Goal: Information Seeking & Learning: Check status

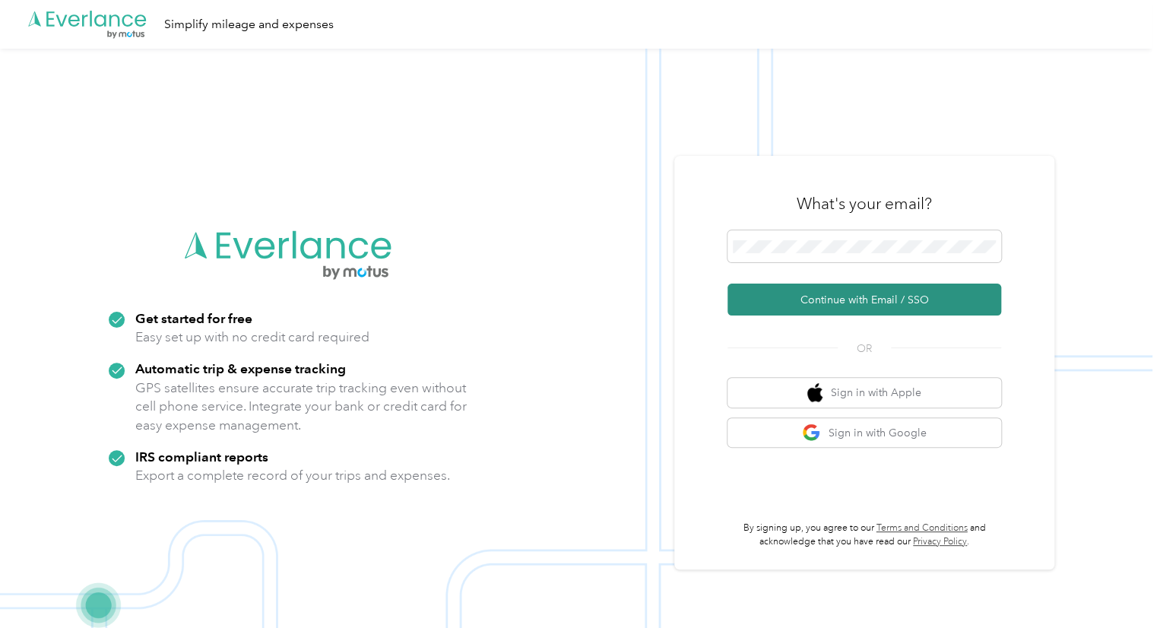
click at [801, 305] on button "Continue with Email / SSO" at bounding box center [865, 300] width 274 height 32
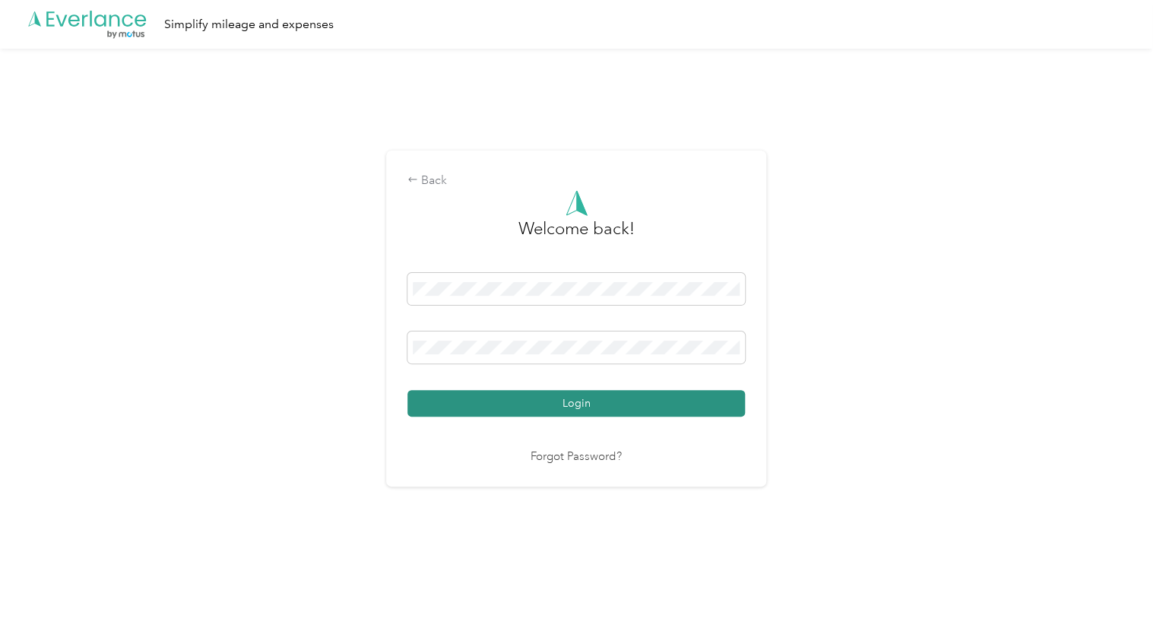
click at [493, 398] on button "Login" at bounding box center [577, 403] width 338 height 27
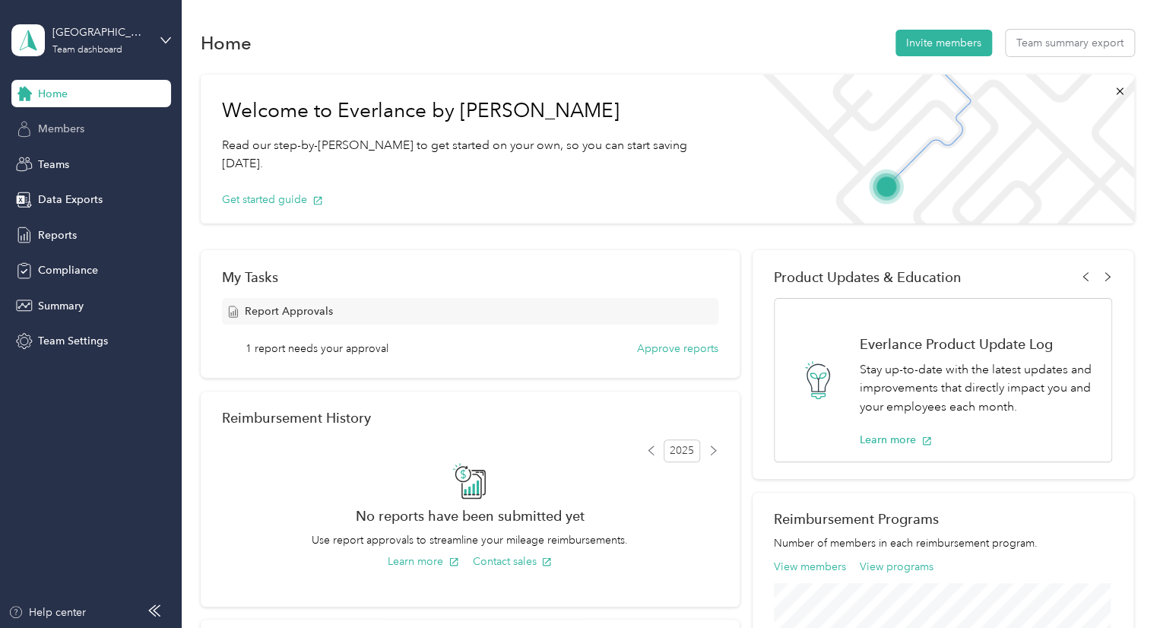
click at [74, 133] on span "Members" at bounding box center [61, 129] width 46 height 16
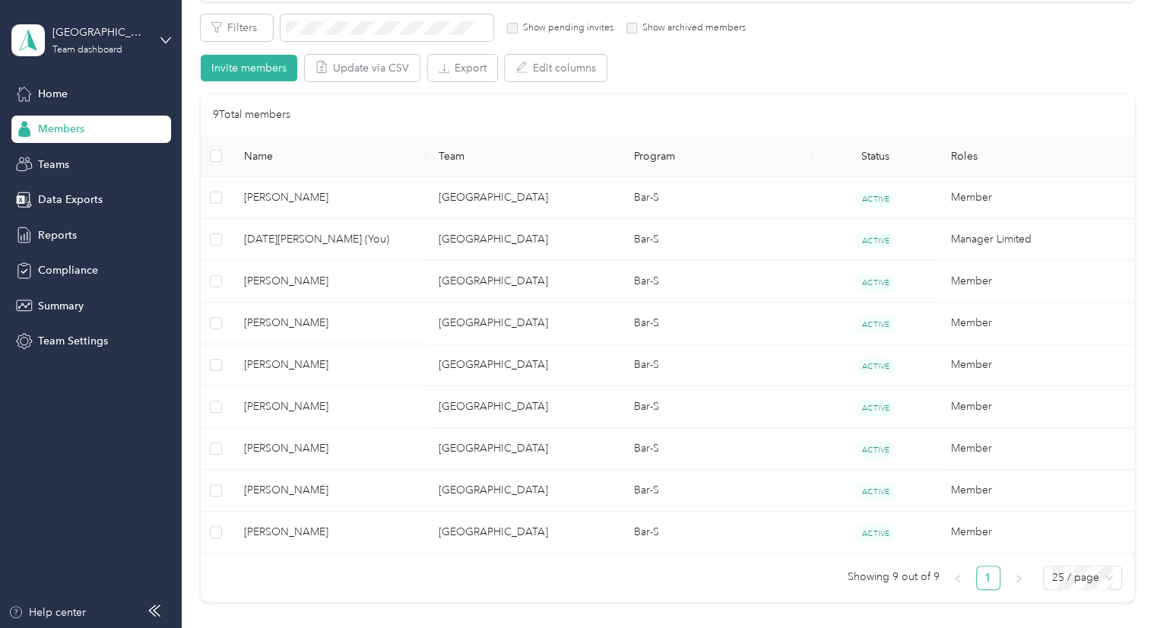
scroll to position [289, 0]
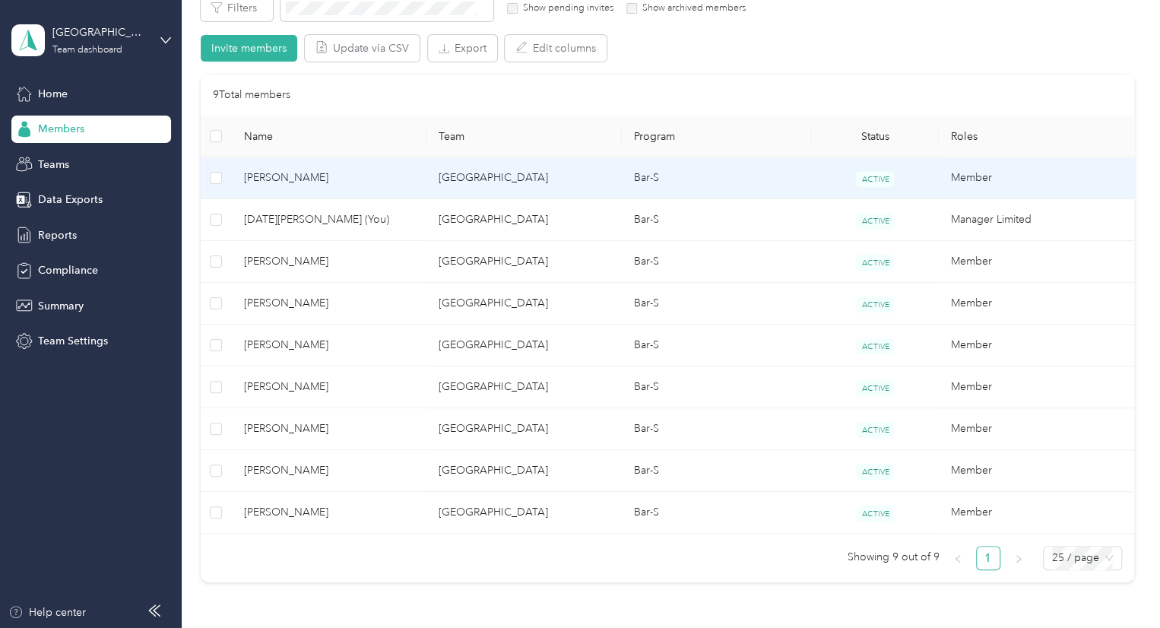
click at [465, 186] on td "[GEOGRAPHIC_DATA]" at bounding box center [524, 178] width 195 height 42
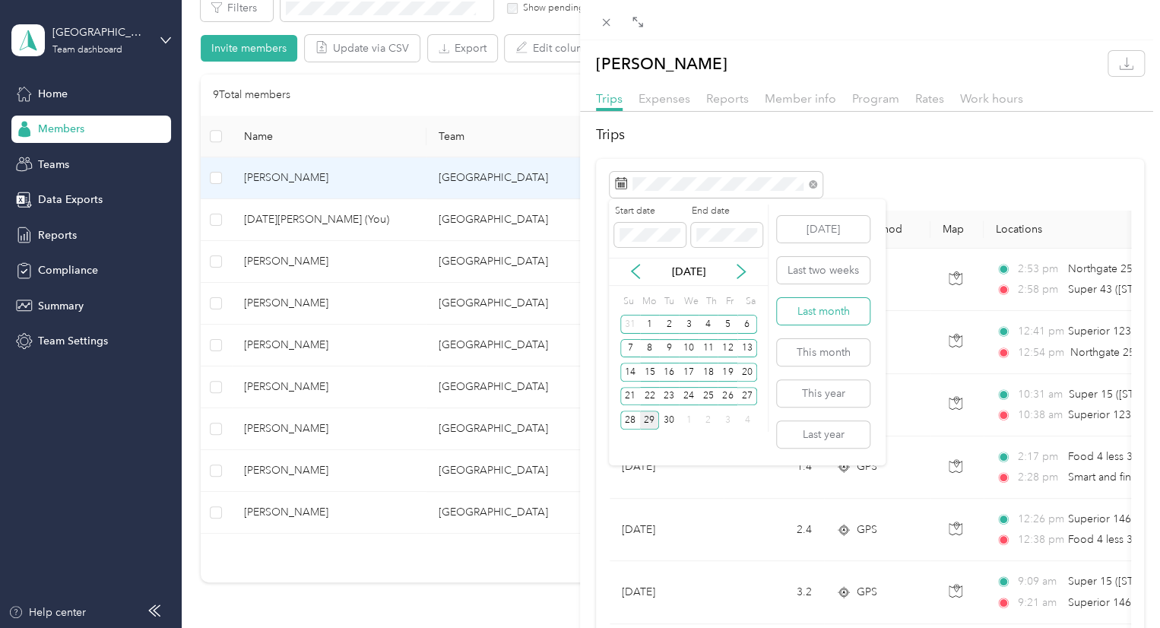
click at [810, 317] on button "Last month" at bounding box center [823, 311] width 93 height 27
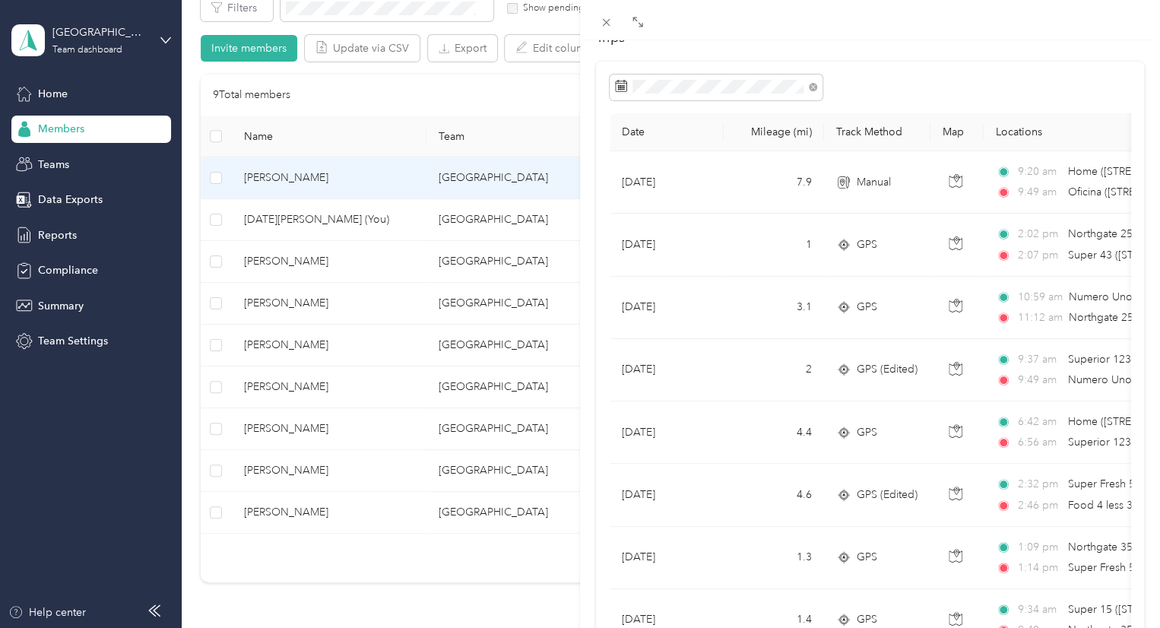
scroll to position [109, 0]
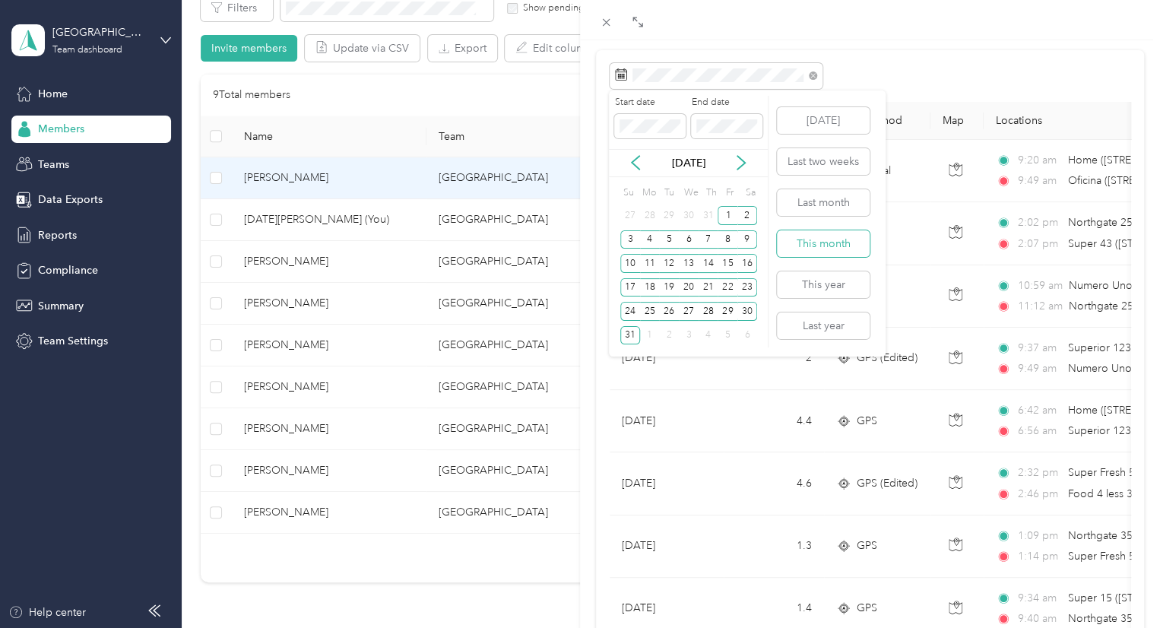
click at [803, 239] on button "This month" at bounding box center [823, 243] width 93 height 27
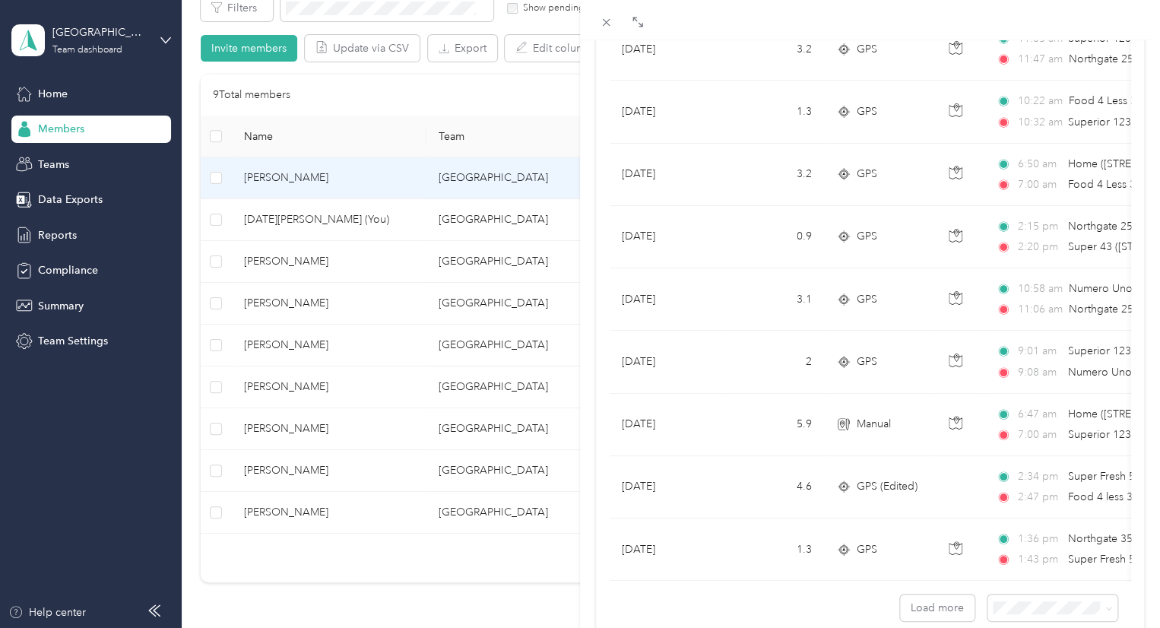
scroll to position [1309, 0]
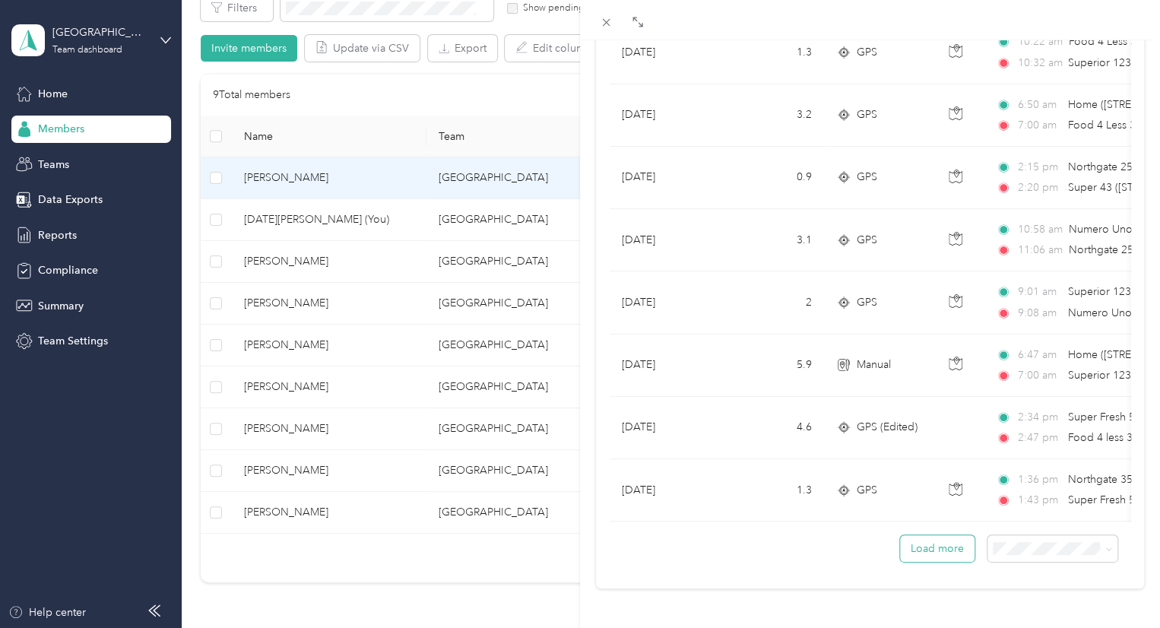
click at [919, 535] on button "Load more" at bounding box center [937, 548] width 75 height 27
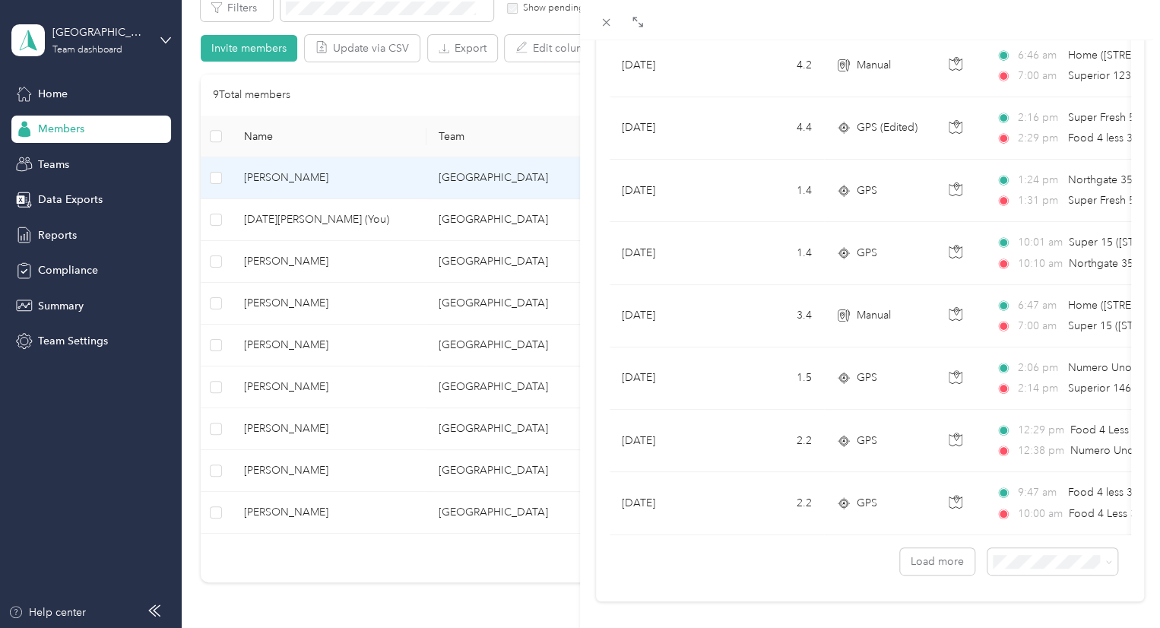
scroll to position [2868, 0]
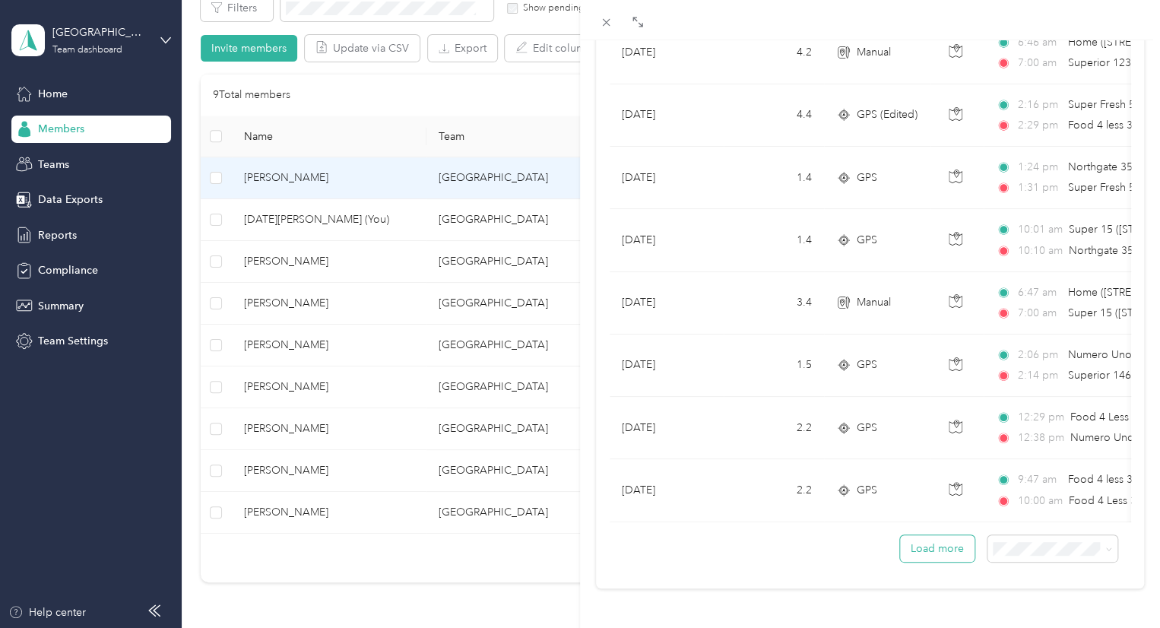
click at [924, 538] on button "Load more" at bounding box center [937, 548] width 75 height 27
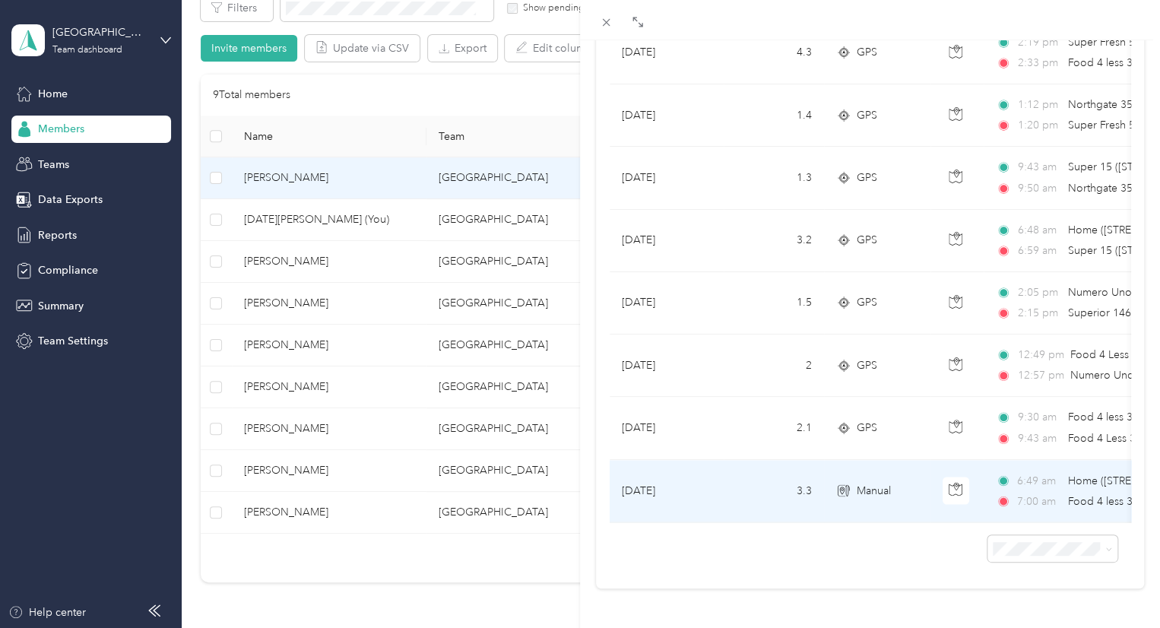
click at [890, 482] on span "Manual" at bounding box center [874, 490] width 34 height 17
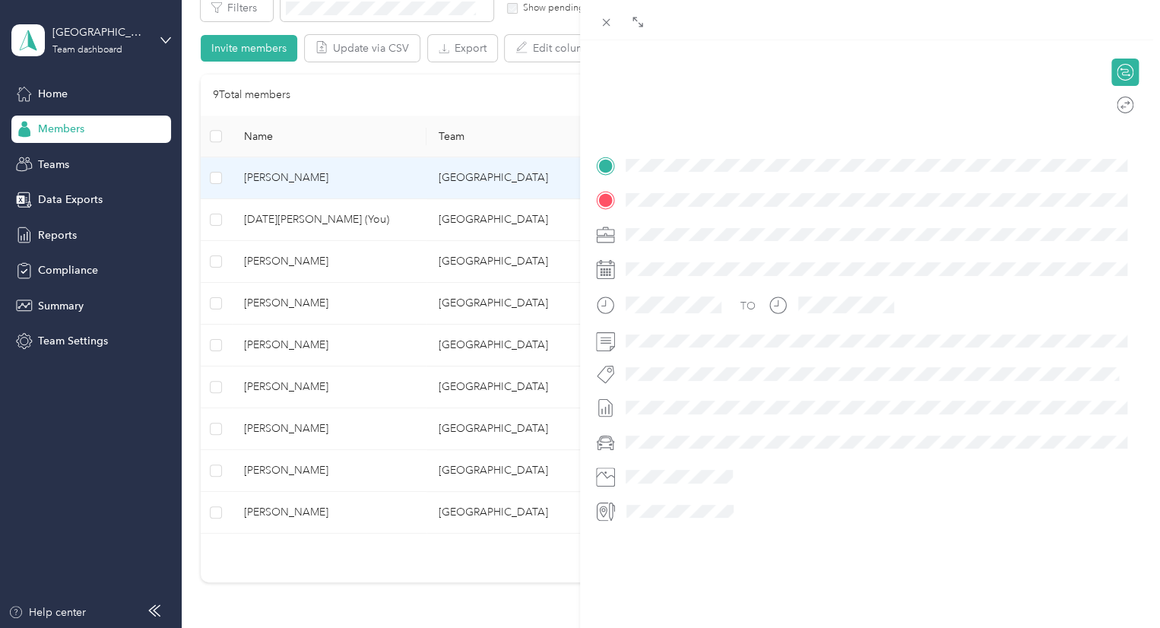
scroll to position [249, 0]
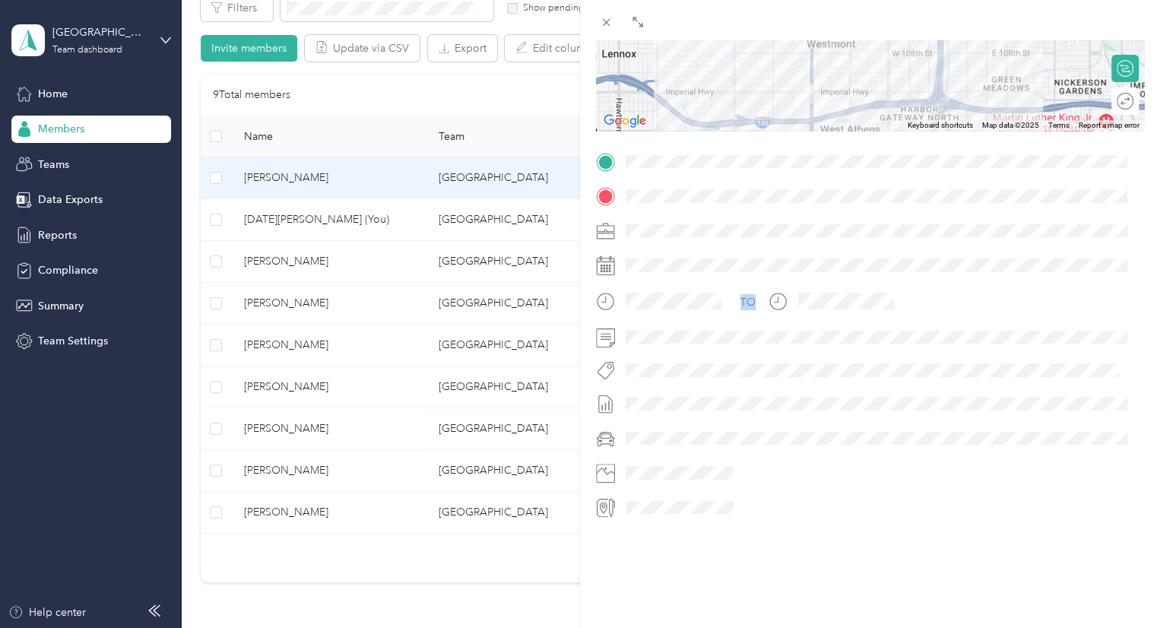
drag, startPoint x: 680, startPoint y: 296, endPoint x: 546, endPoint y: 56, distance: 274.7
click at [604, 18] on icon at bounding box center [606, 22] width 13 height 13
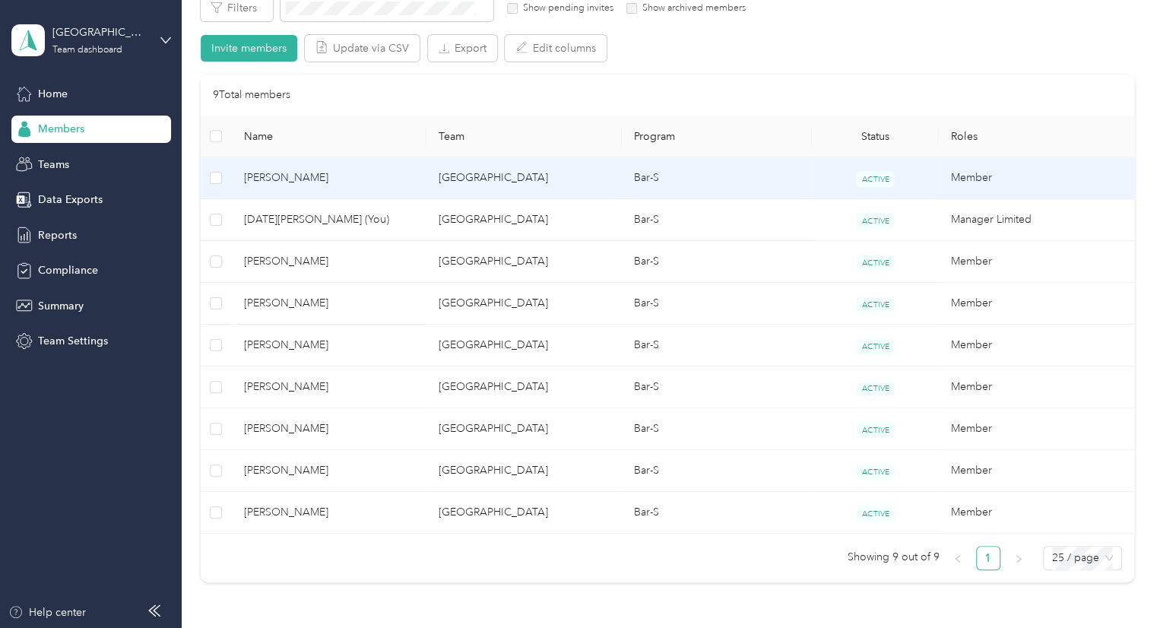
click at [520, 182] on td "[GEOGRAPHIC_DATA]" at bounding box center [524, 178] width 195 height 42
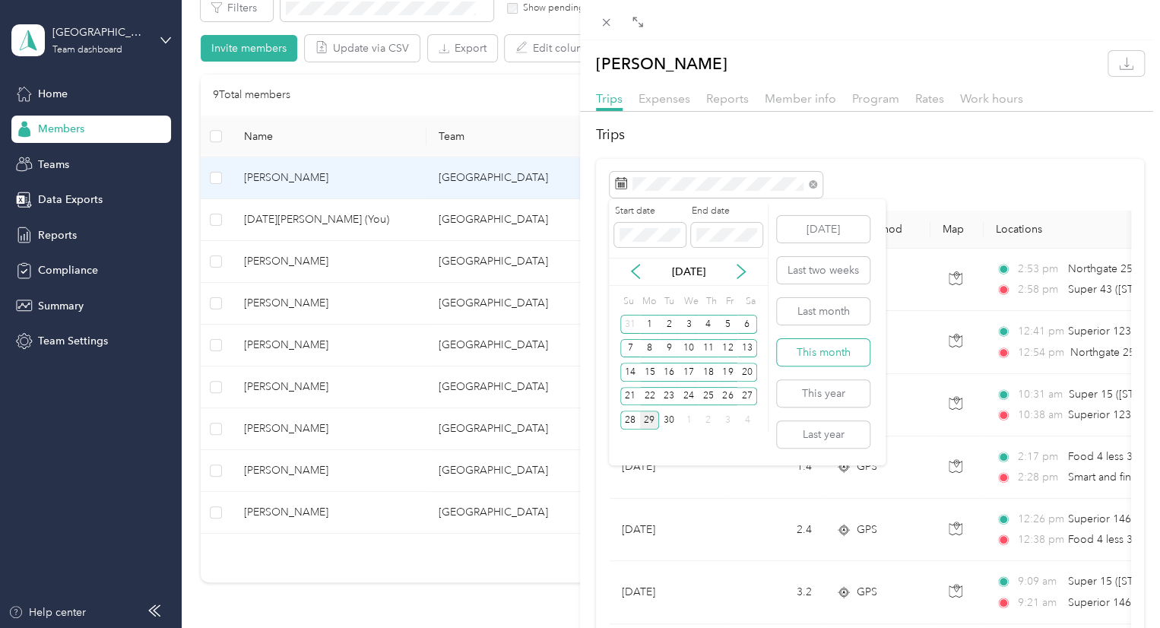
click at [819, 357] on button "This month" at bounding box center [823, 352] width 93 height 27
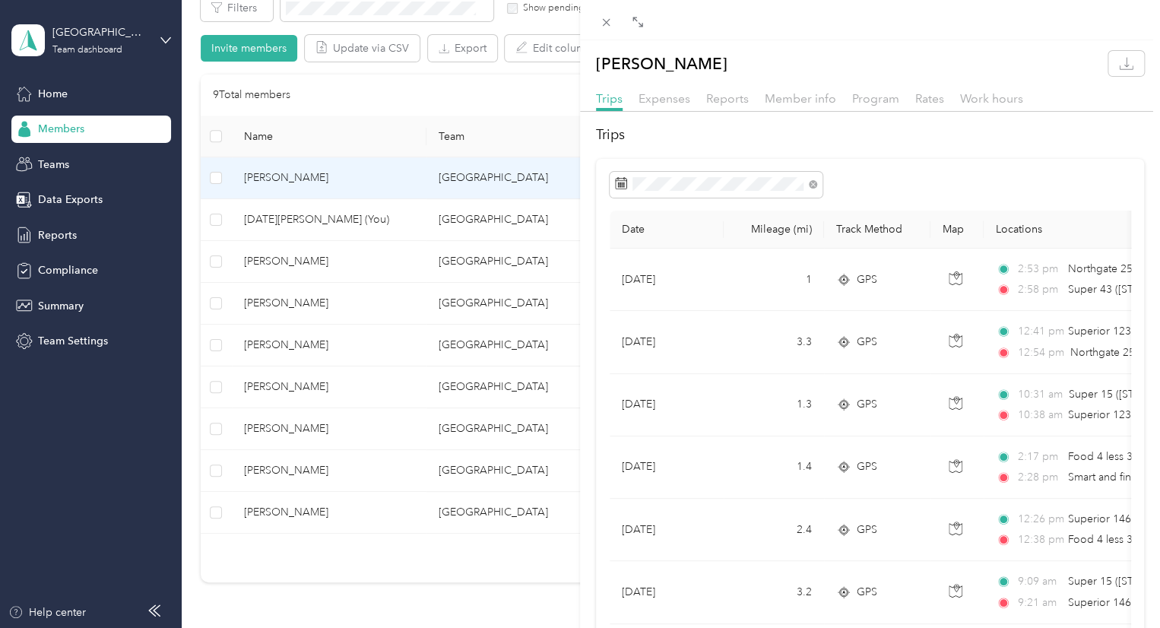
click at [320, 221] on div "[PERSON_NAME] Trips Expenses Reports Member info Program Rates Work hours Trips…" at bounding box center [580, 314] width 1160 height 628
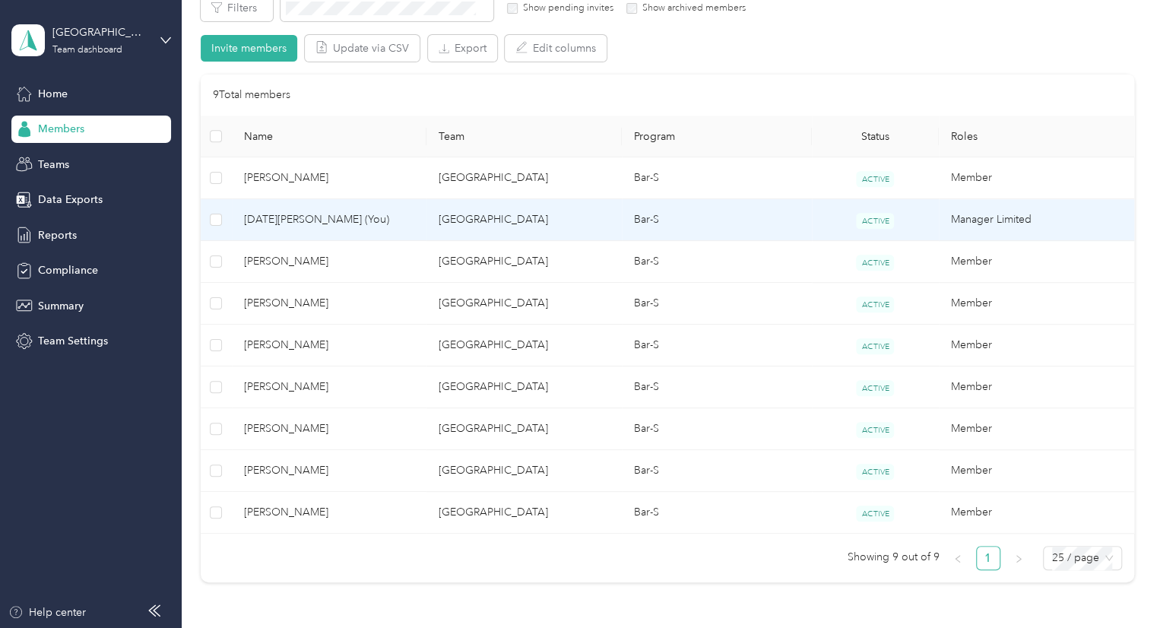
click at [271, 222] on span "[DATE][PERSON_NAME] (You)" at bounding box center [329, 219] width 171 height 17
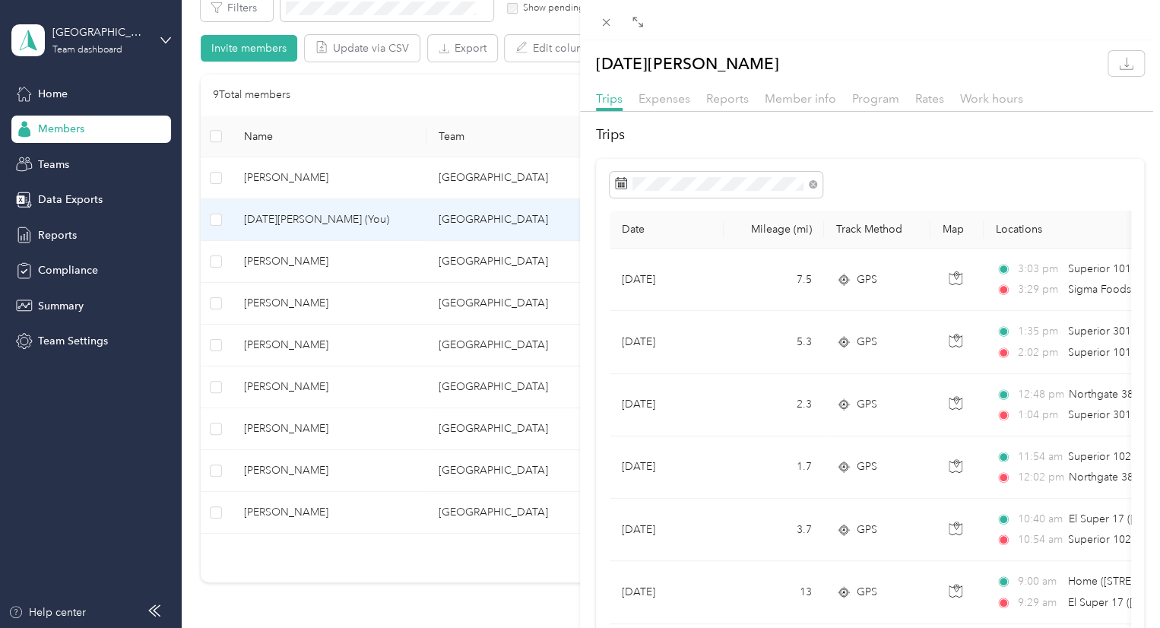
click at [318, 180] on div "[DATE][PERSON_NAME] Trips Expenses Reports Member info Program Rates Work hours…" at bounding box center [580, 314] width 1160 height 628
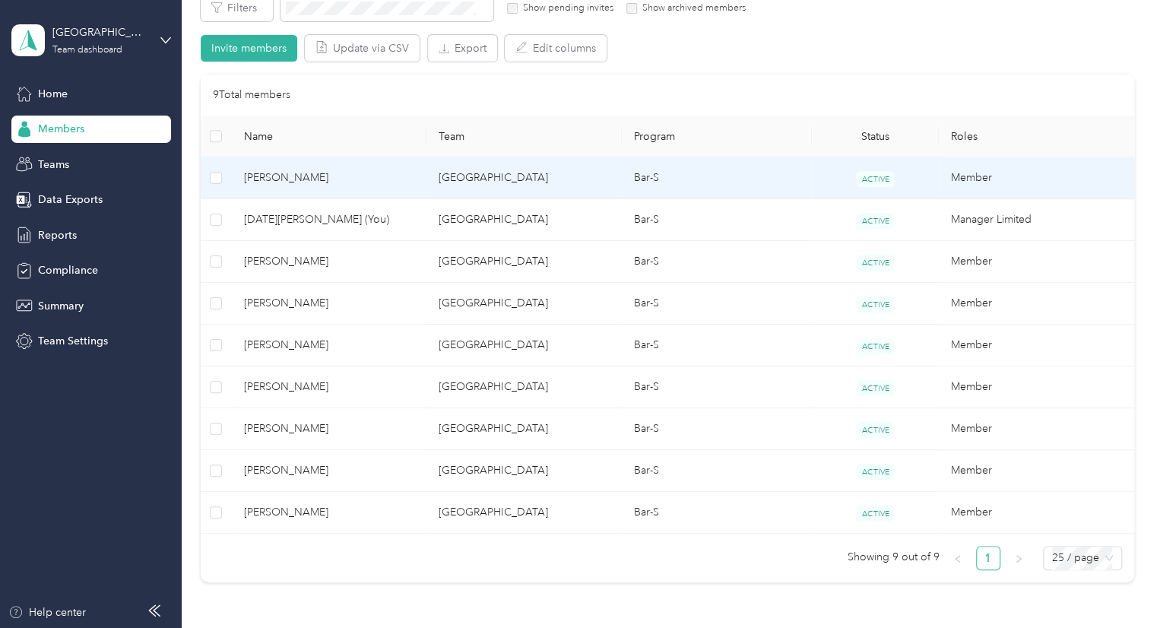
click at [318, 180] on span "[PERSON_NAME]" at bounding box center [329, 178] width 171 height 17
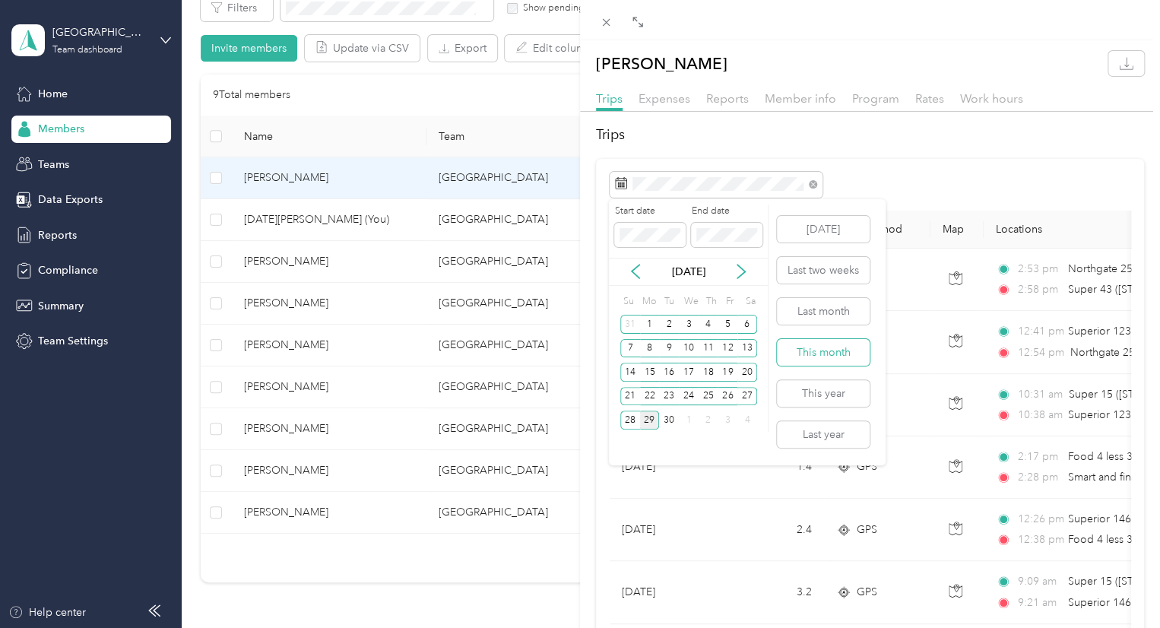
click at [808, 353] on button "This month" at bounding box center [823, 352] width 93 height 27
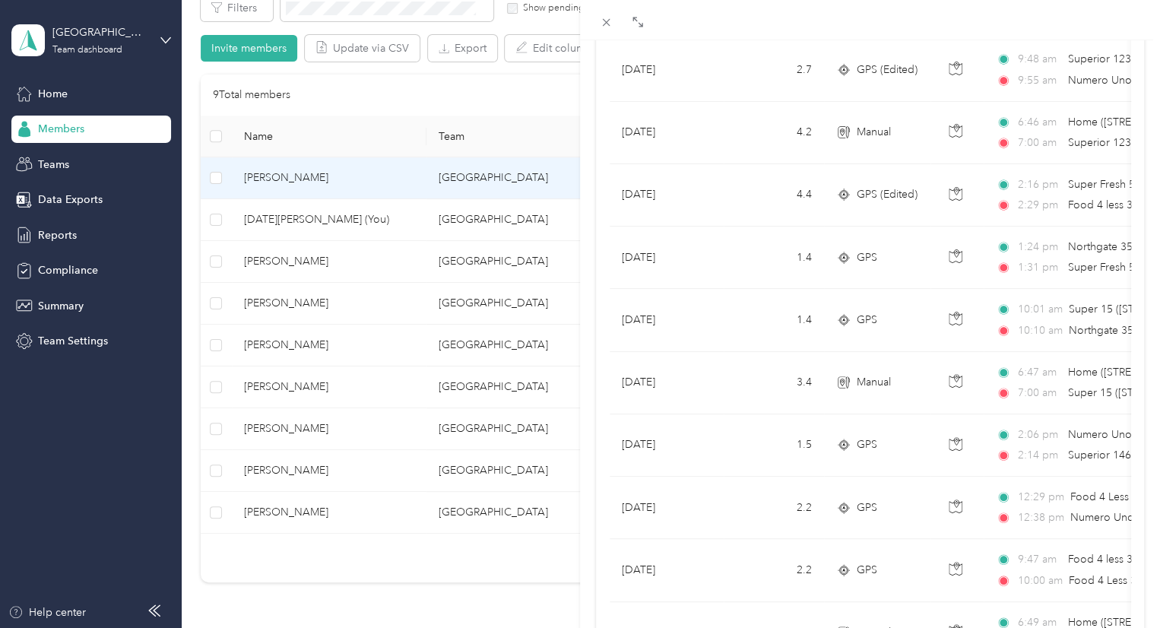
scroll to position [2789, 0]
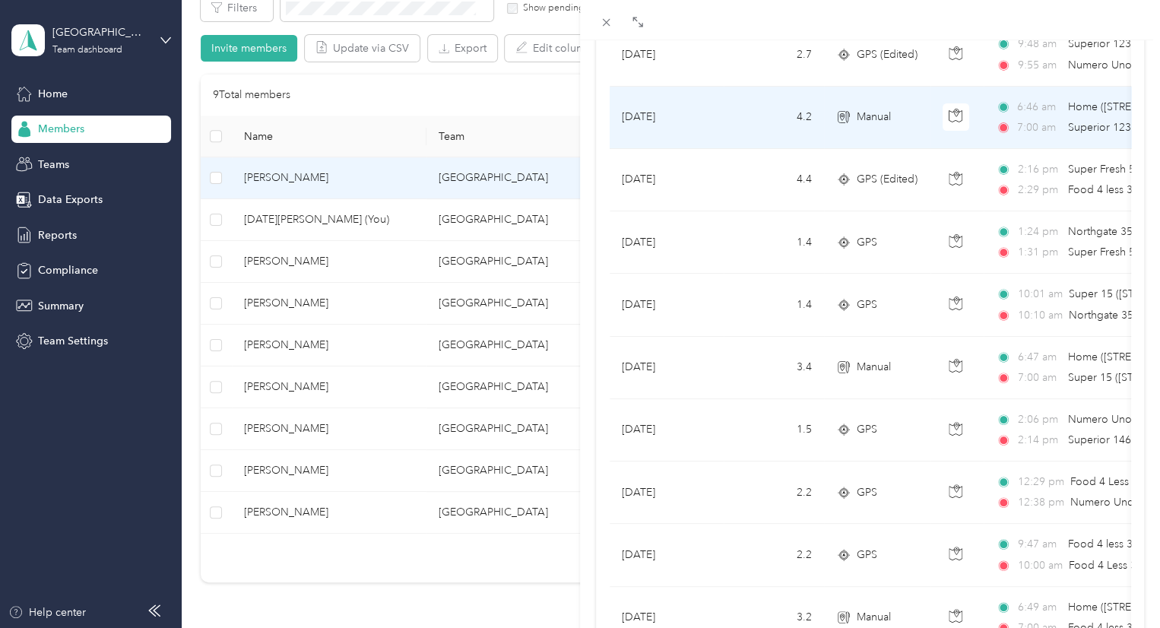
click at [1067, 108] on span "Home ([STREET_ADDRESS])" at bounding box center [1134, 107] width 135 height 17
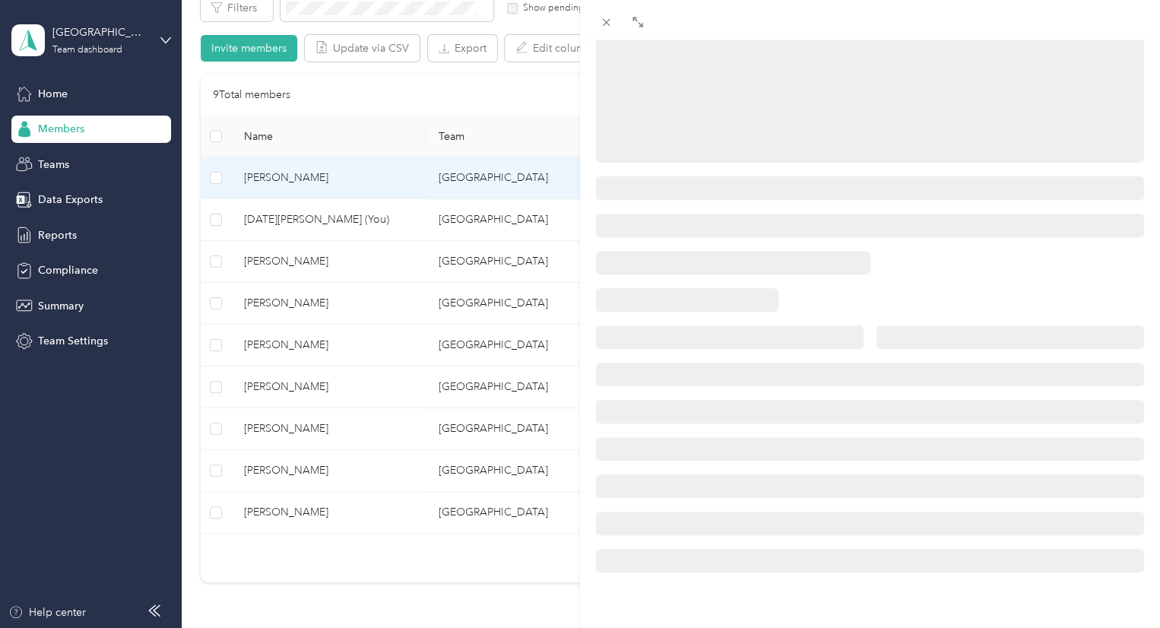
scroll to position [249, 0]
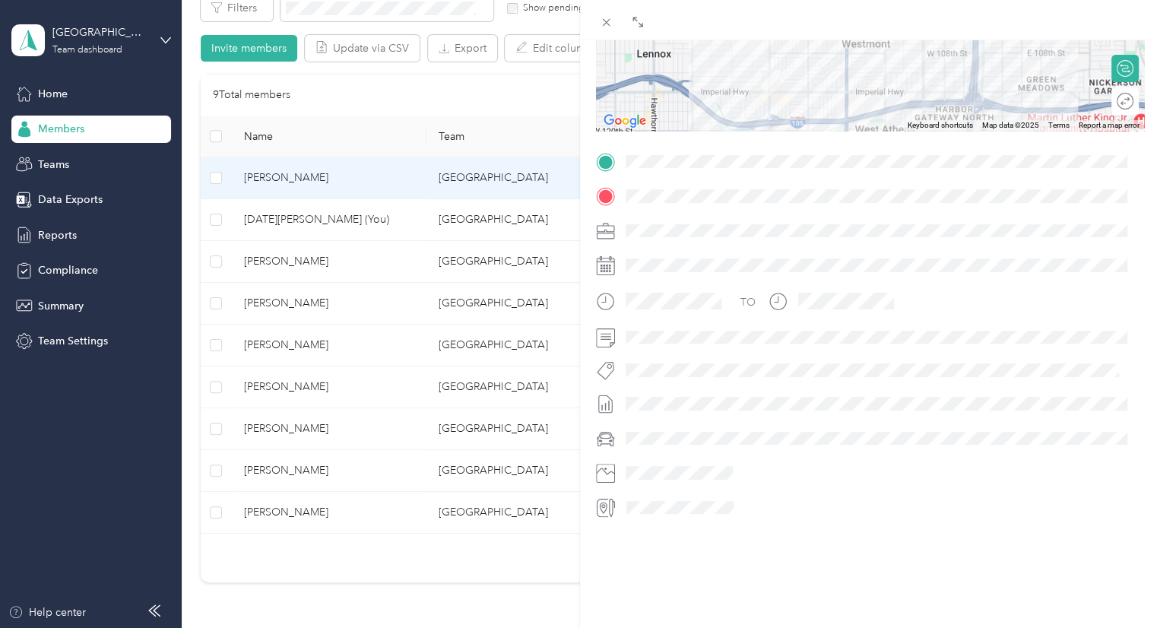
click at [1075, 120] on div at bounding box center [1109, 125] width 69 height 11
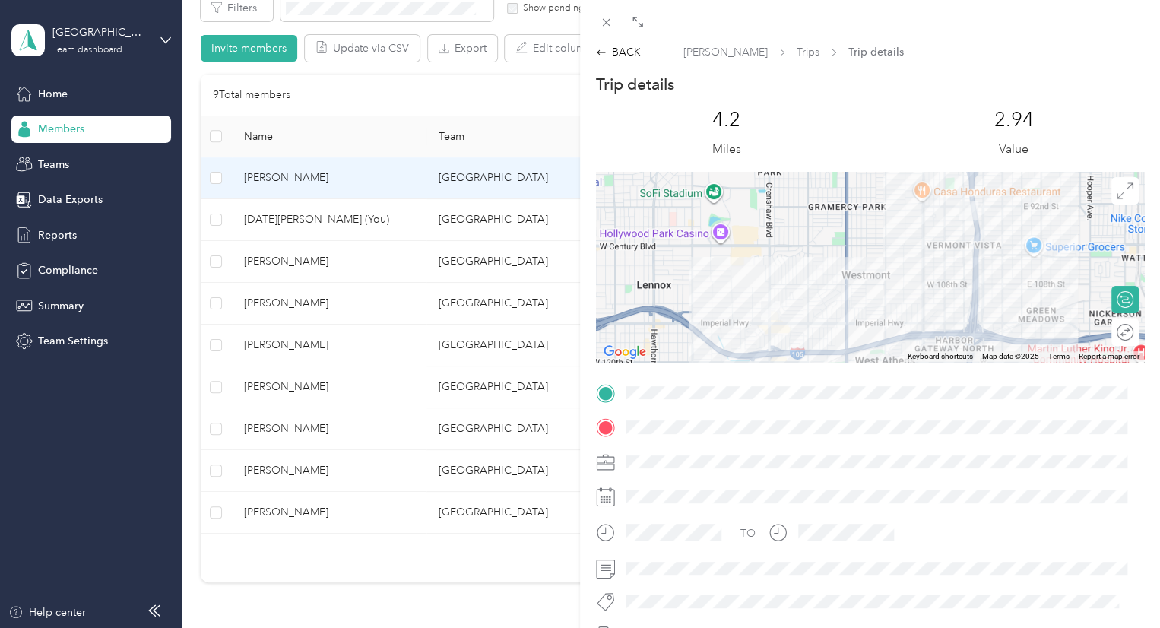
scroll to position [0, 0]
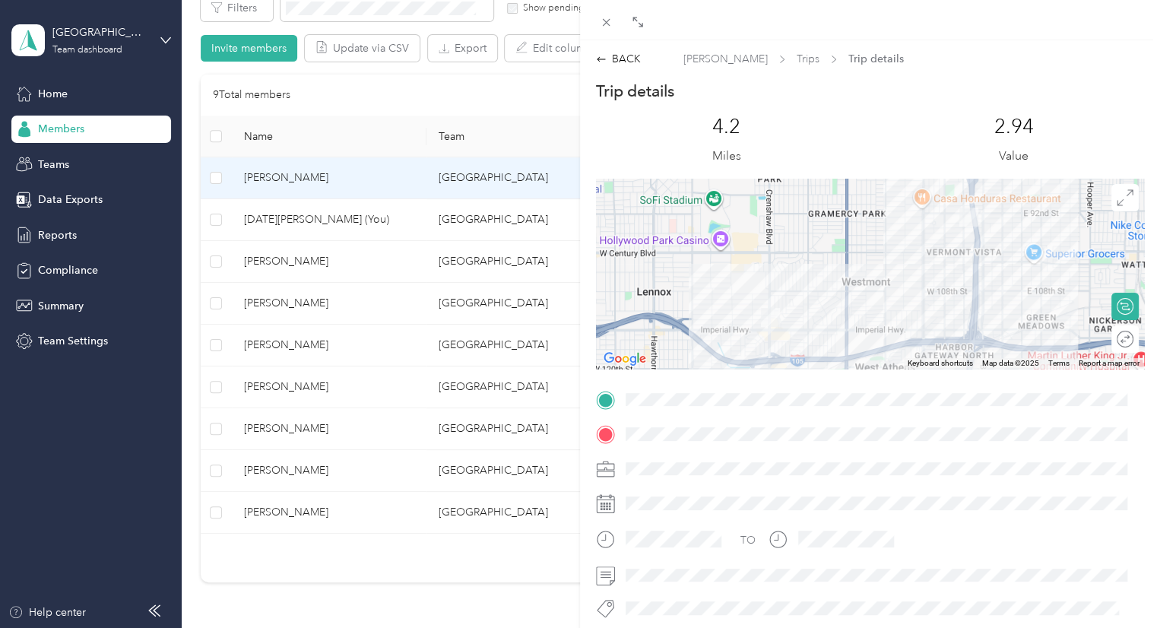
click at [334, 354] on div "BACK [PERSON_NAME] Trips Trip details Trip details This trip cannot be edited b…" at bounding box center [580, 314] width 1160 height 628
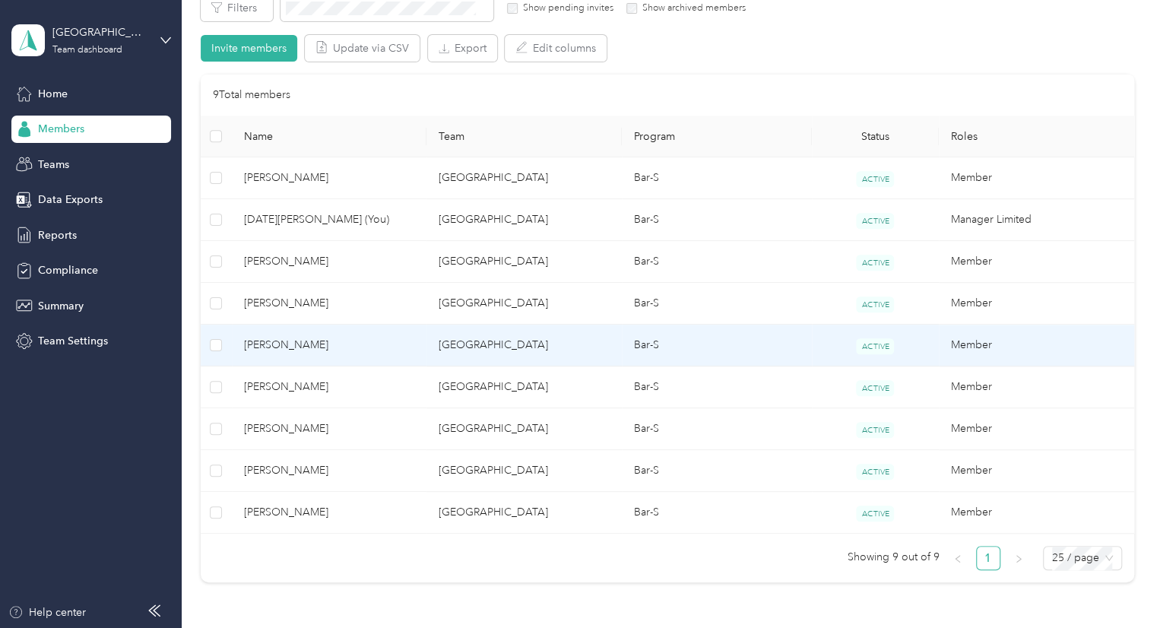
click at [332, 350] on span "[PERSON_NAME]" at bounding box center [329, 345] width 171 height 17
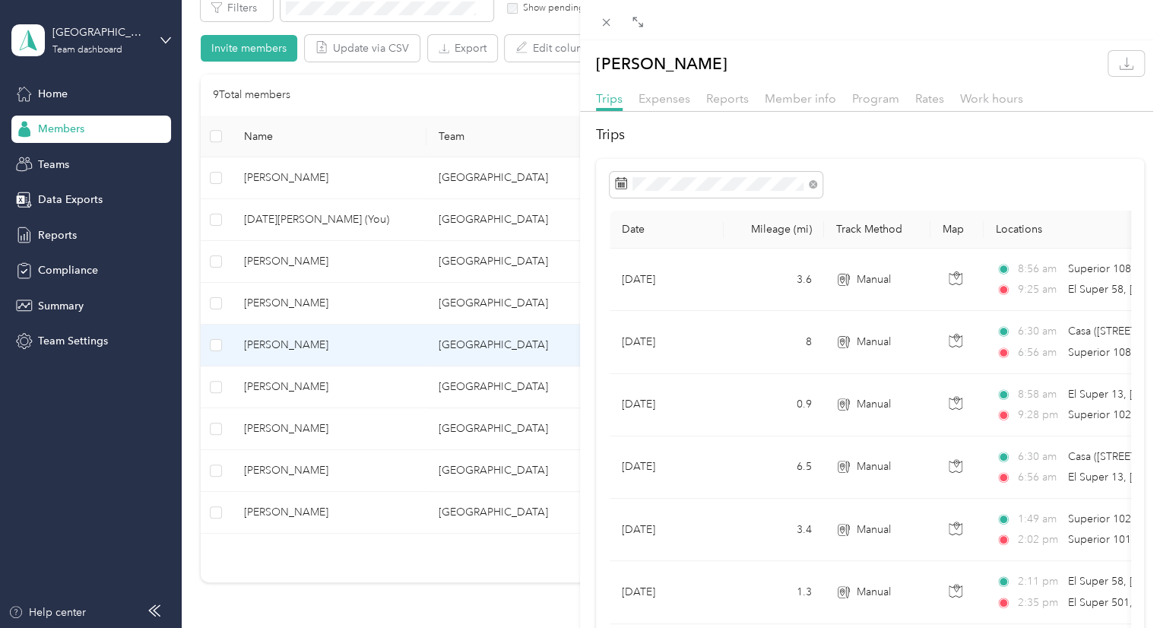
click at [287, 183] on div "[PERSON_NAME] Trips Expenses Reports Member info Program Rates Work hours Trips…" at bounding box center [580, 314] width 1160 height 628
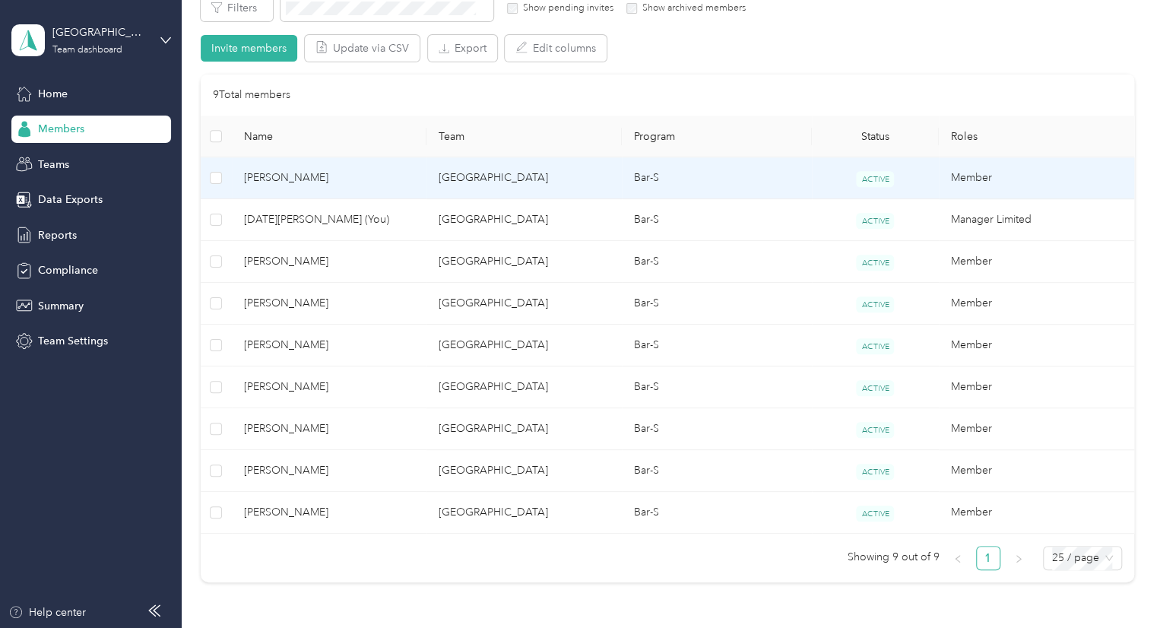
click at [287, 183] on span "[PERSON_NAME]" at bounding box center [329, 178] width 171 height 17
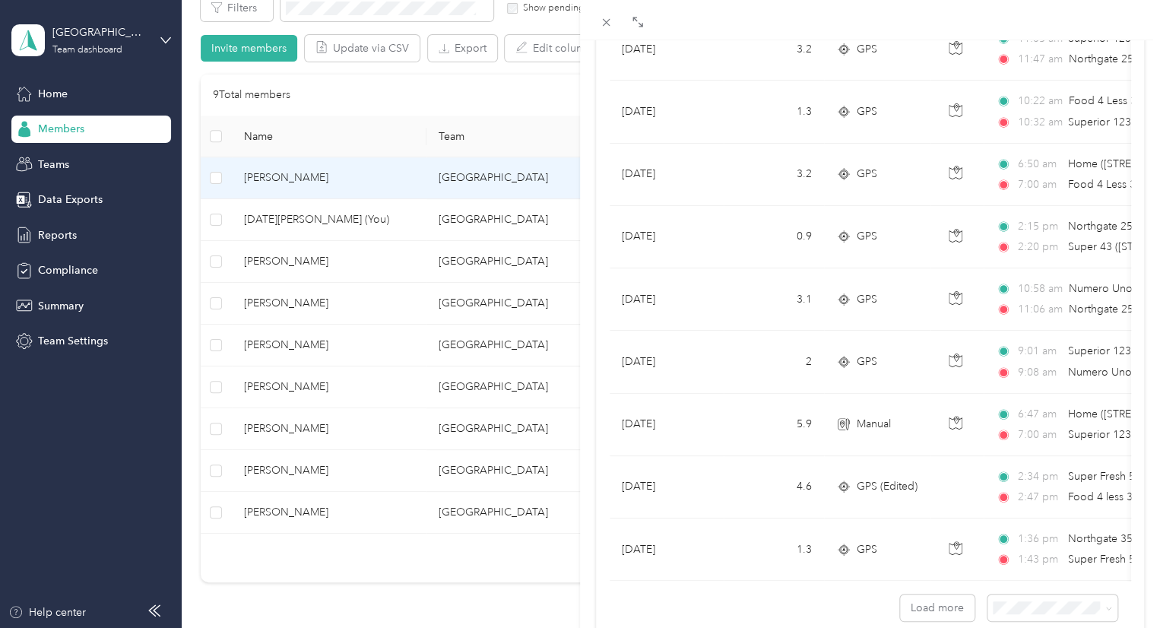
scroll to position [1309, 0]
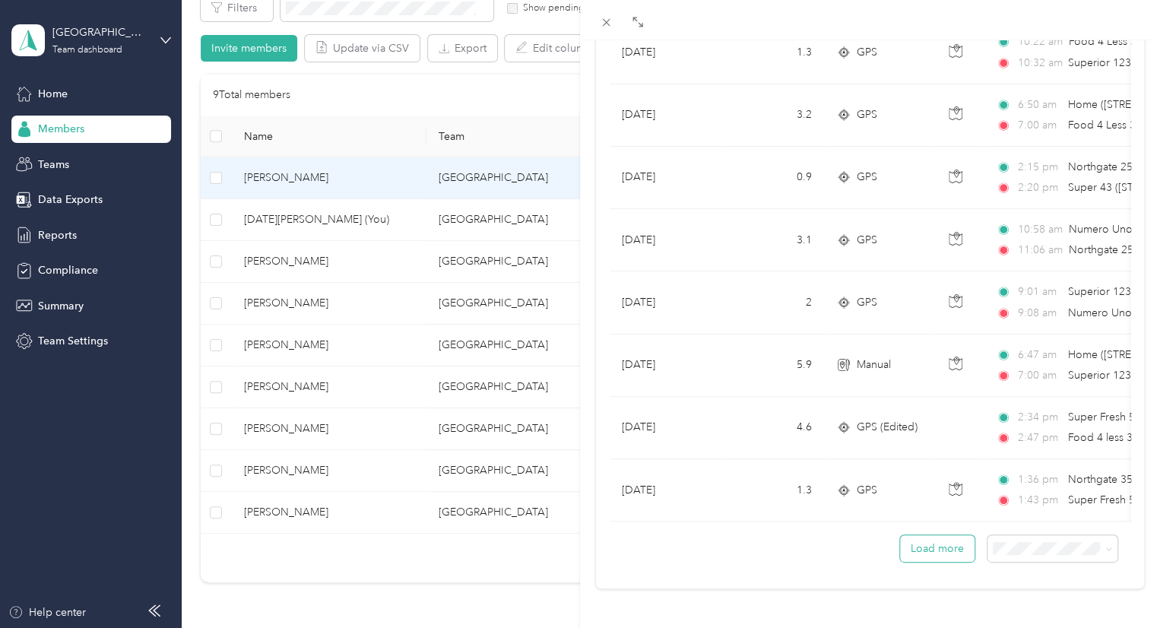
click at [940, 539] on button "Load more" at bounding box center [937, 548] width 75 height 27
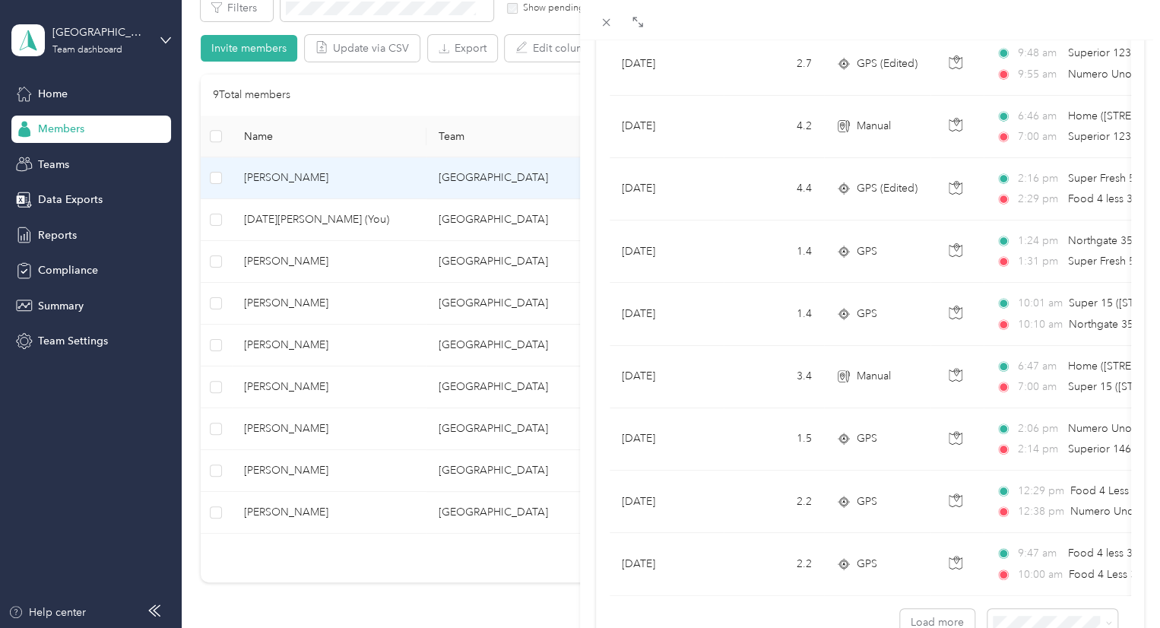
scroll to position [2868, 0]
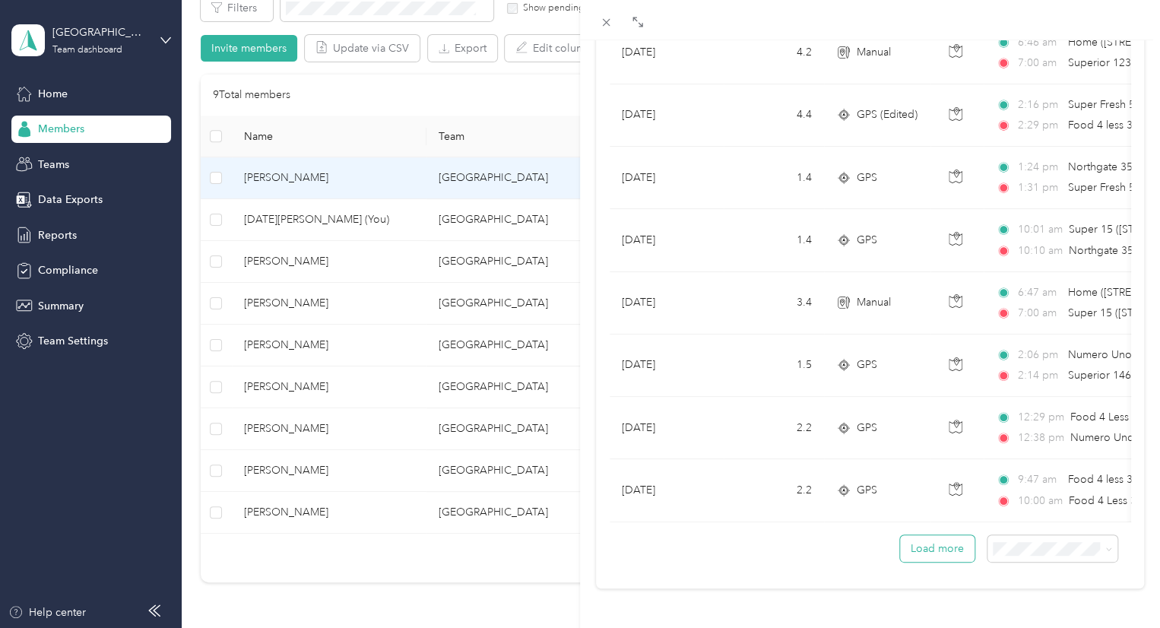
click at [928, 539] on button "Load more" at bounding box center [937, 548] width 75 height 27
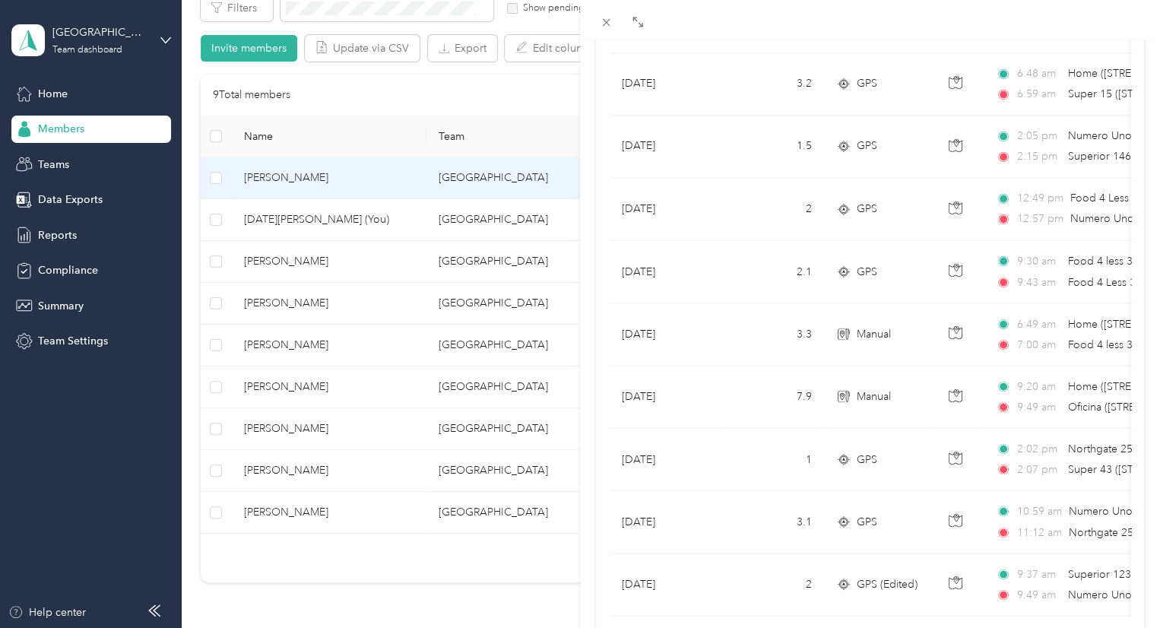
scroll to position [4428, 0]
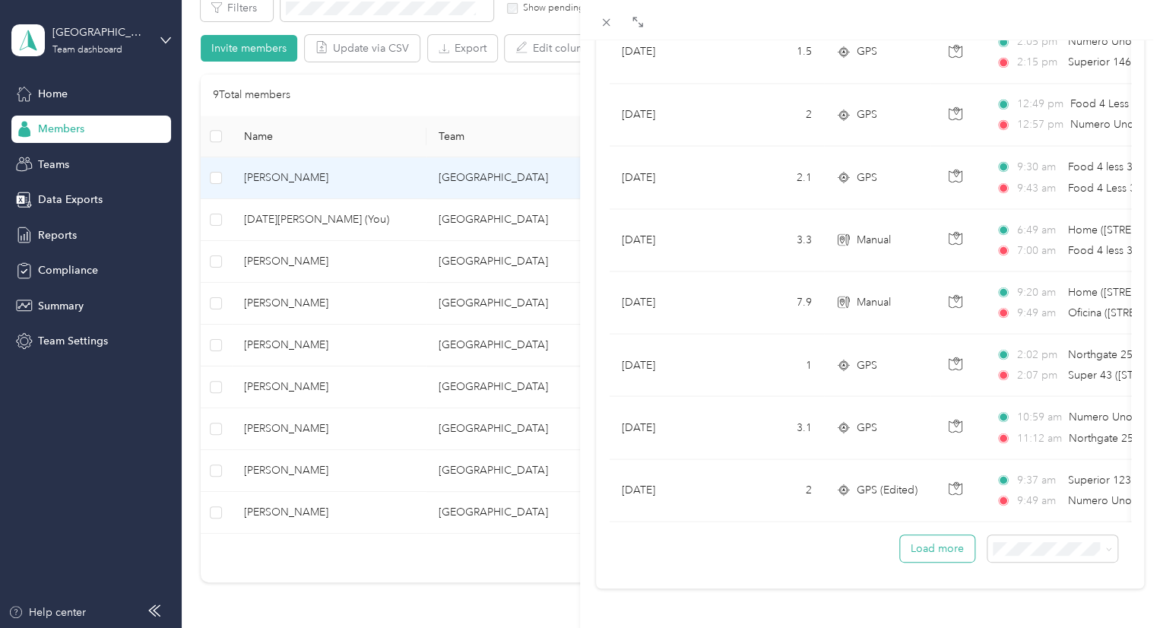
click at [913, 547] on button "Load more" at bounding box center [937, 548] width 75 height 27
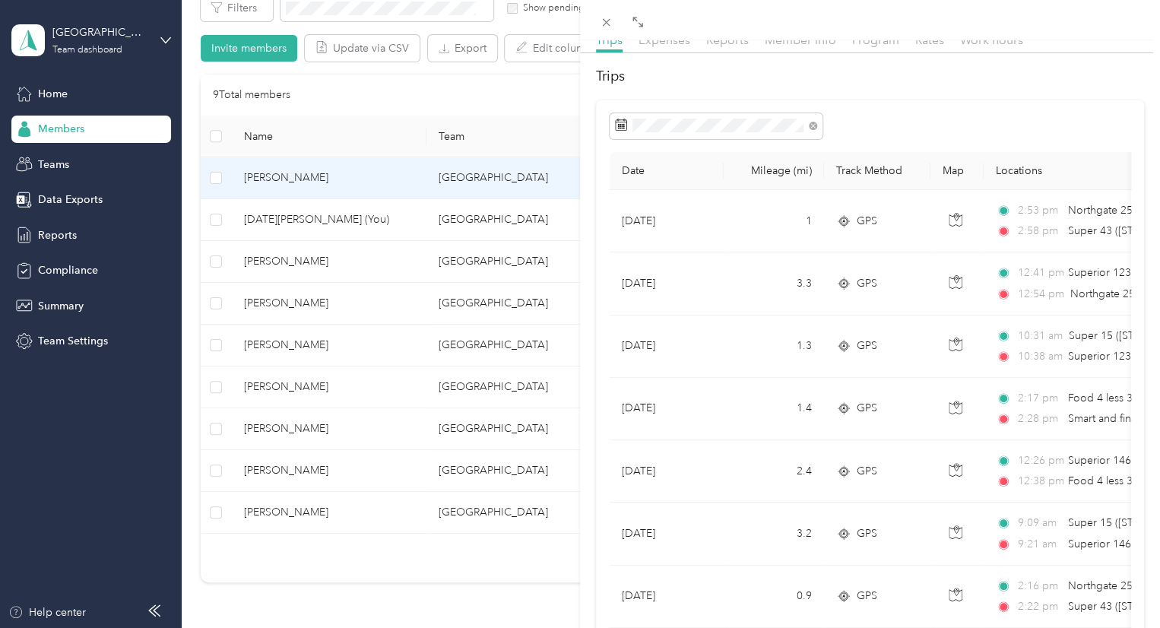
scroll to position [0, 0]
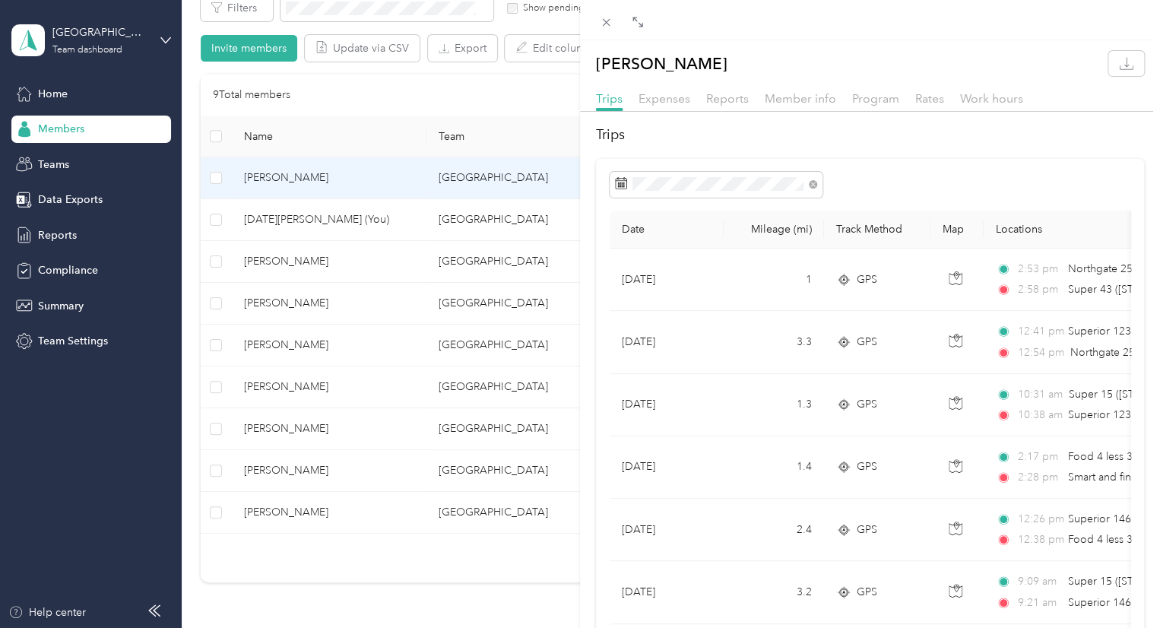
click at [822, 125] on h2 "Trips" at bounding box center [870, 135] width 548 height 21
